Goal: Task Accomplishment & Management: Use online tool/utility

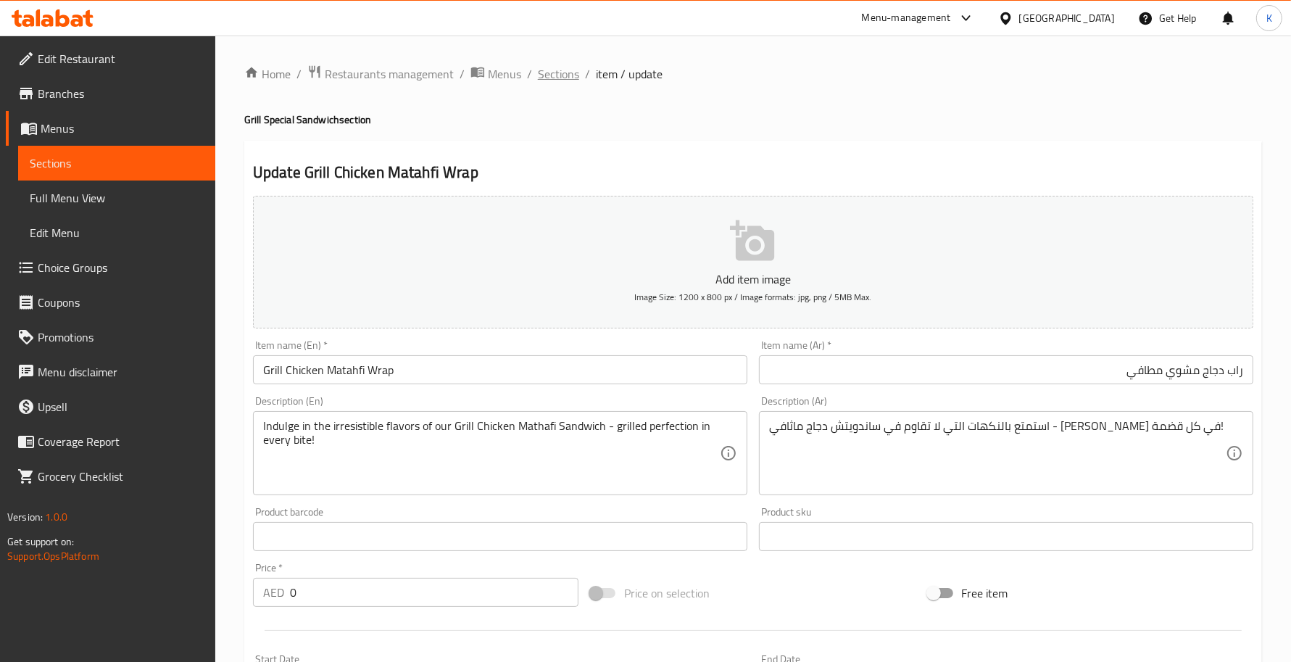
click at [563, 78] on span "Sections" at bounding box center [558, 73] width 41 height 17
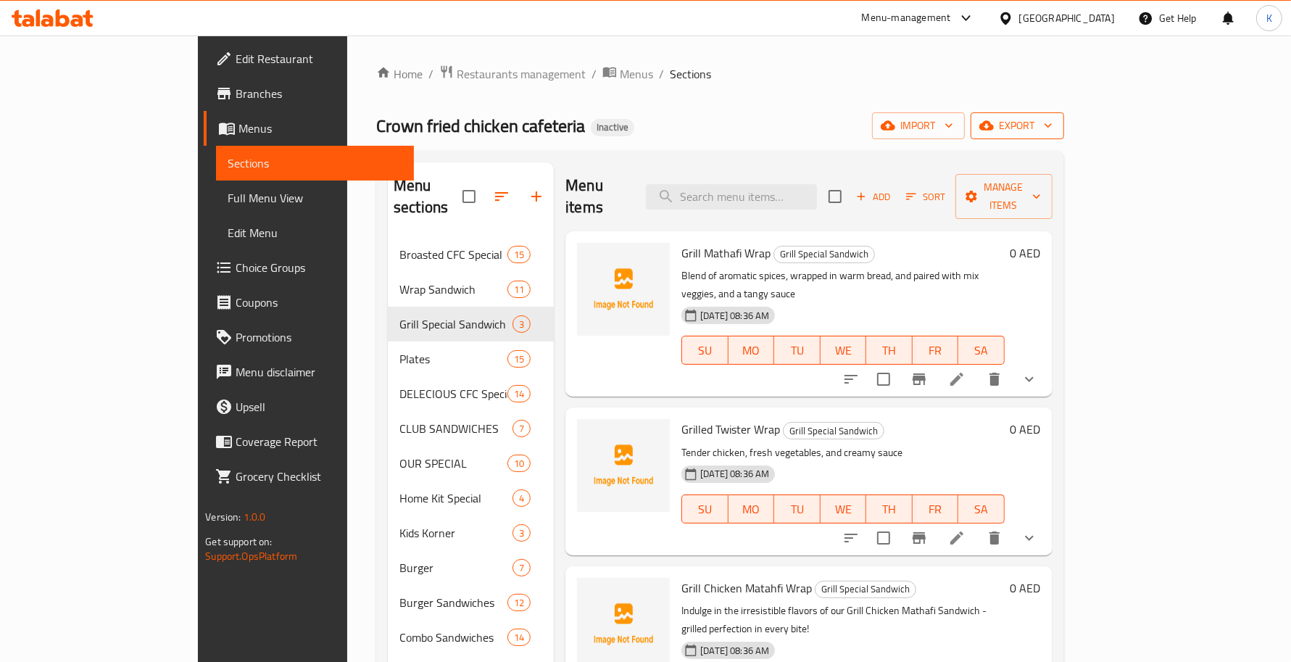
click at [1052, 117] on span "export" at bounding box center [1017, 126] width 70 height 18
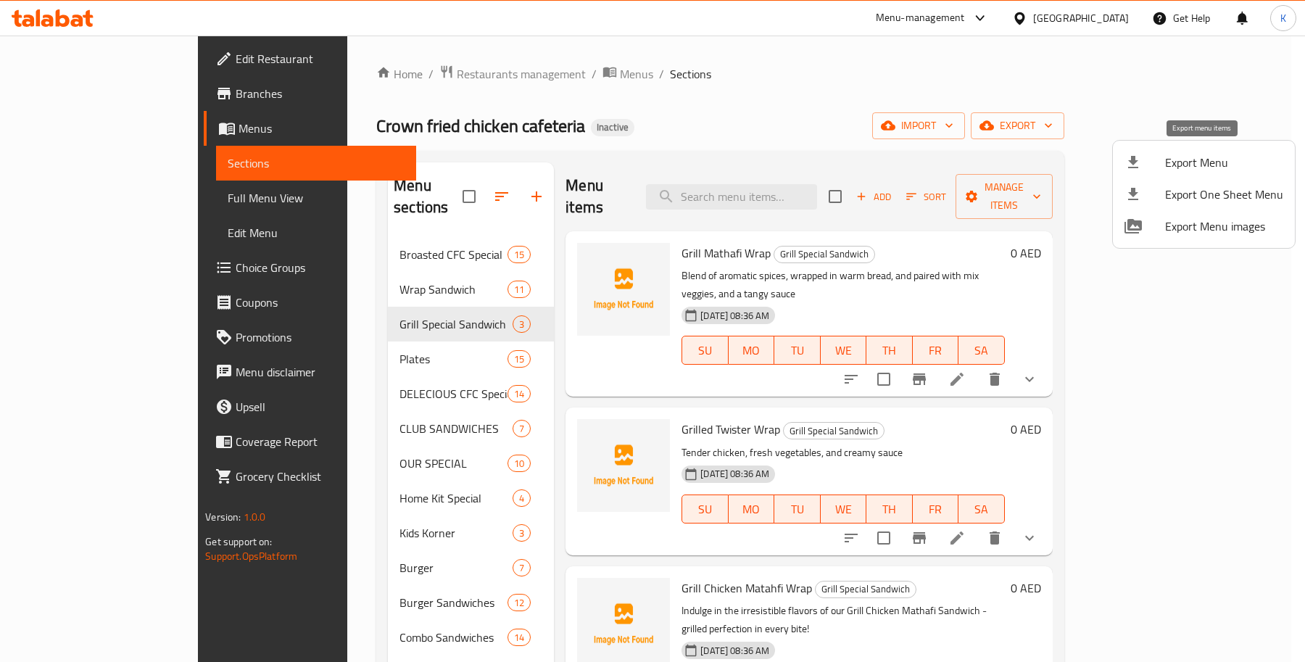
click at [1214, 154] on span "Export Menu" at bounding box center [1224, 162] width 118 height 17
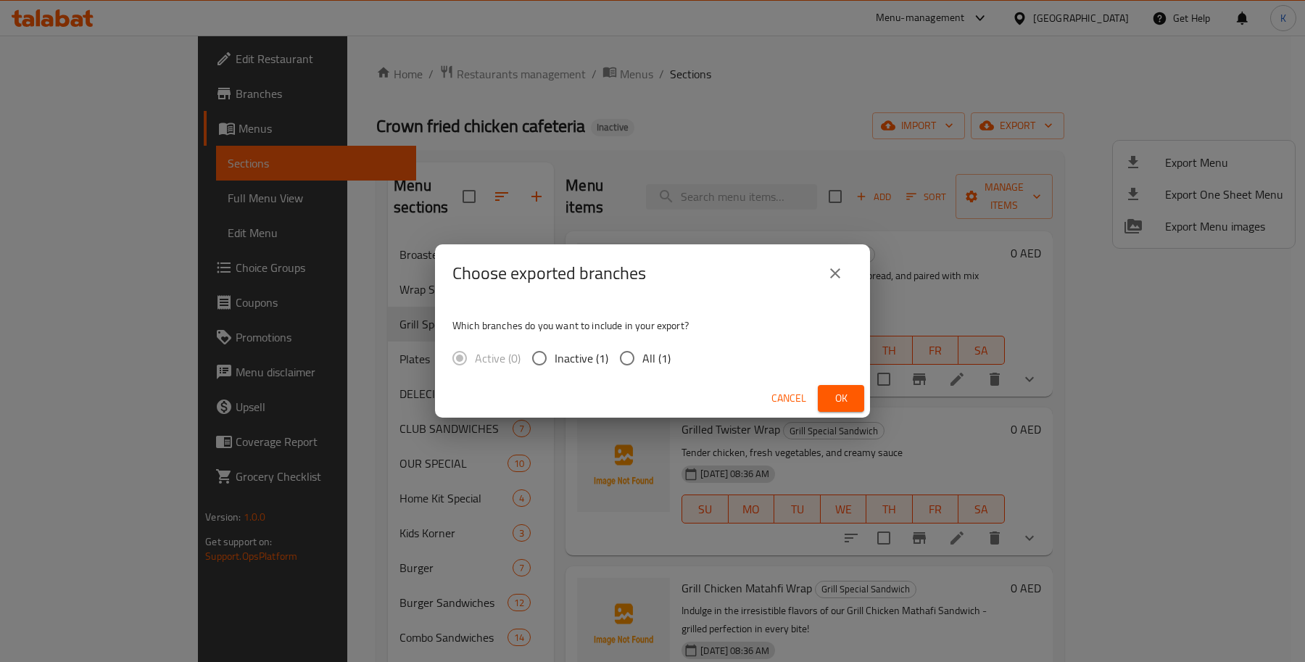
click at [680, 352] on div "Which branches do you want to include in your export? Active (0) Inactive (1) A…" at bounding box center [652, 340] width 435 height 77
click at [663, 353] on span "All (1)" at bounding box center [656, 357] width 28 height 17
click at [642, 353] on input "All (1)" at bounding box center [627, 358] width 30 height 30
radio input "true"
click at [842, 395] on span "Ok" at bounding box center [840, 398] width 23 height 18
